Goal: Transaction & Acquisition: Subscribe to service/newsletter

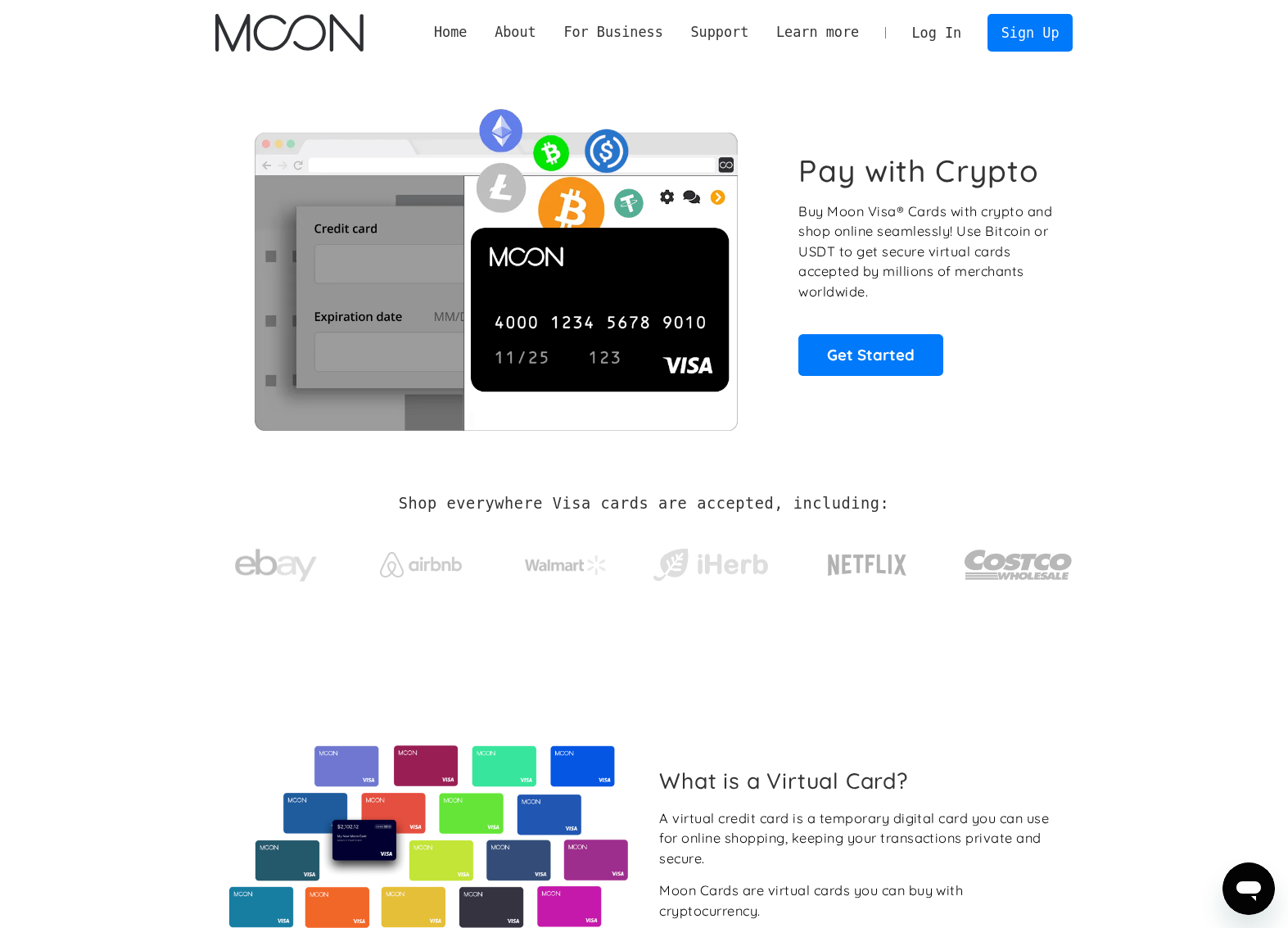
click at [856, 292] on p "Buy Moon Visa® Cards with crypto and shop online seamlessly! Use Bitcoin or USD…" at bounding box center [926, 251] width 256 height 101
click at [933, 287] on p "Buy Moon Visa® Cards with crypto and shop online seamlessly! Use Bitcoin or USD…" at bounding box center [926, 251] width 256 height 101
click at [859, 252] on p "Buy Moon Visa® Cards with crypto and shop online seamlessly! Use Bitcoin or USD…" at bounding box center [926, 251] width 256 height 101
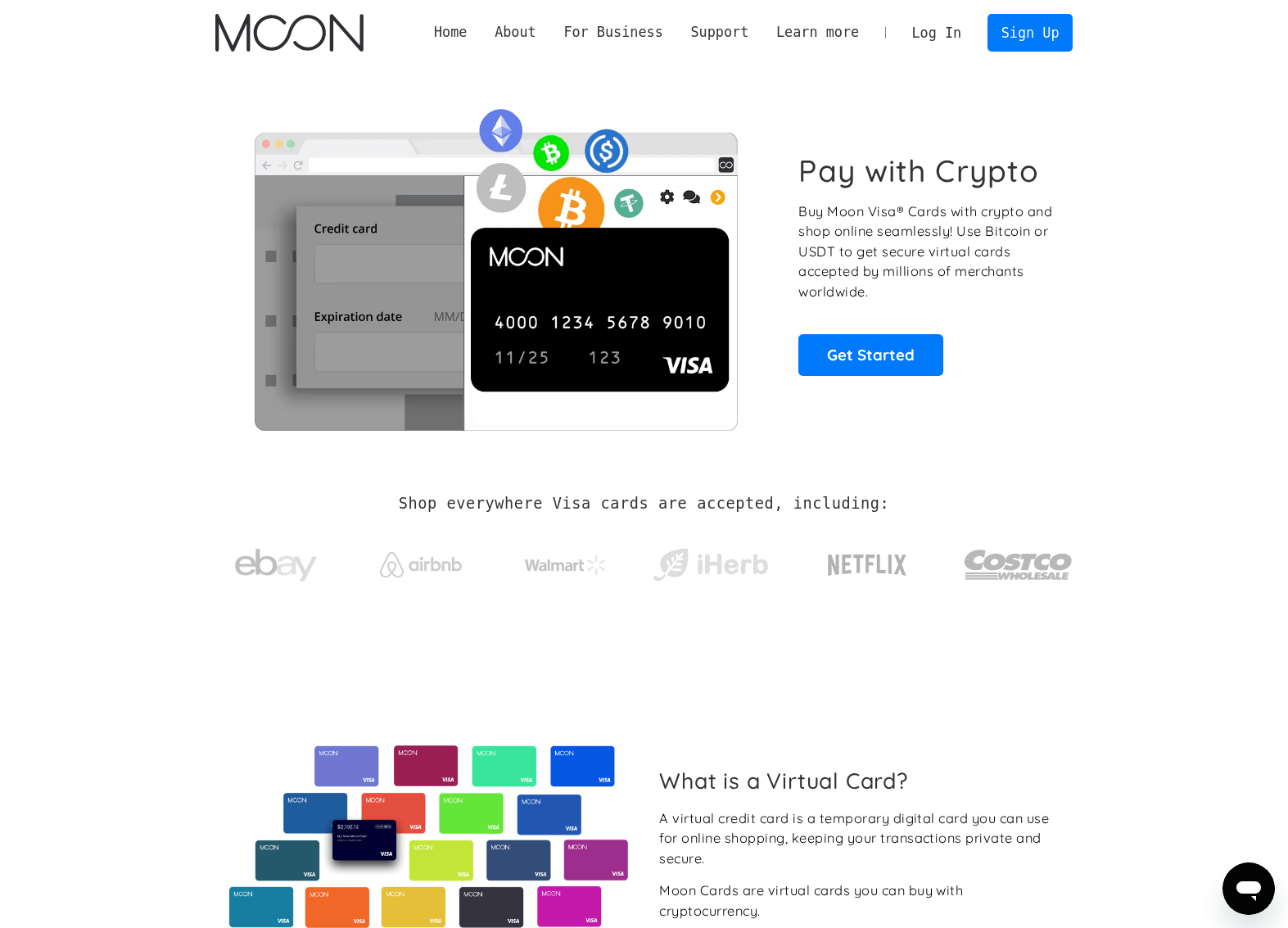
click at [919, 261] on p "Buy Moon Visa® Cards with crypto and shop online seamlessly! Use Bitcoin or USD…" at bounding box center [926, 251] width 256 height 101
click at [856, 231] on p "Buy Moon Visa® Cards with crypto and shop online seamlessly! Use Bitcoin or USD…" at bounding box center [926, 251] width 256 height 101
click at [1048, 32] on link "Sign Up" at bounding box center [1030, 32] width 85 height 36
